Goal: Task Accomplishment & Management: Manage account settings

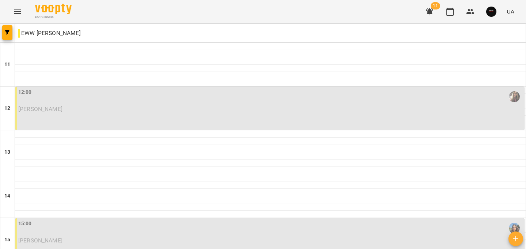
scroll to position [130, 0]
click at [122, 237] on p "[PERSON_NAME]" at bounding box center [270, 240] width 504 height 6
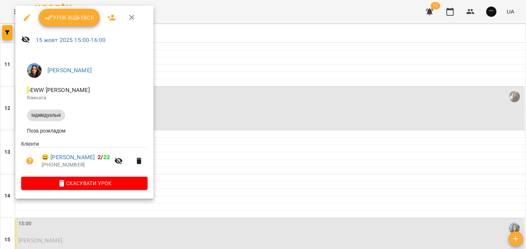
click at [75, 21] on span "Урок відбувся" at bounding box center [70, 17] width 50 height 9
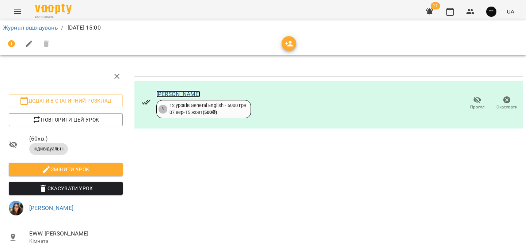
click at [191, 96] on link "[PERSON_NAME]" at bounding box center [178, 94] width 44 height 7
click at [43, 31] on link "Журнал відвідувань" at bounding box center [30, 27] width 55 height 7
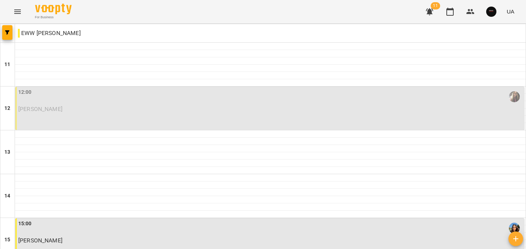
scroll to position [122, 0]
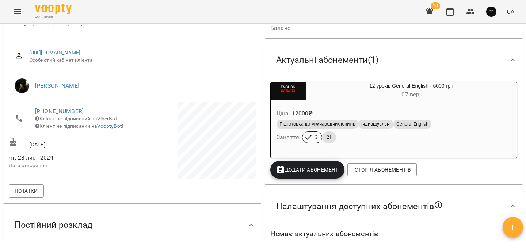
scroll to position [66, 0]
